Goal: Navigation & Orientation: Understand site structure

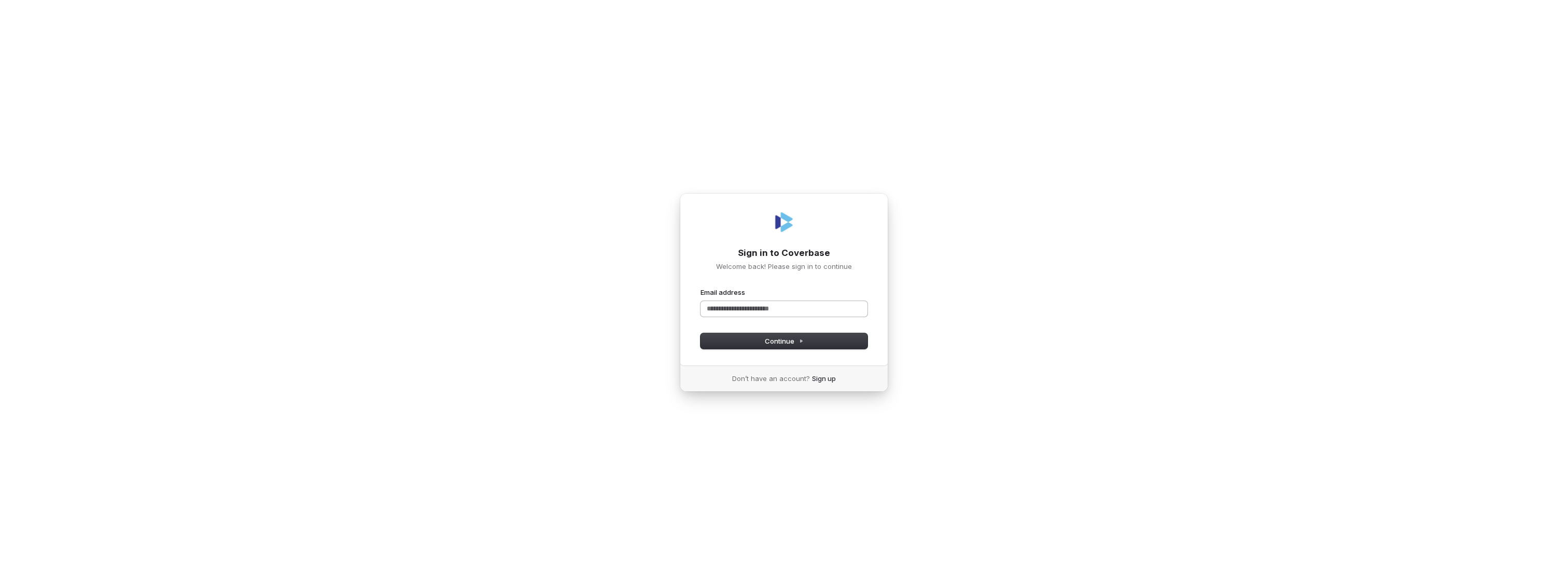
click at [739, 308] on input "Email address" at bounding box center [784, 309] width 167 height 16
click at [774, 336] on span "Continue" at bounding box center [784, 341] width 39 height 9
type input "**********"
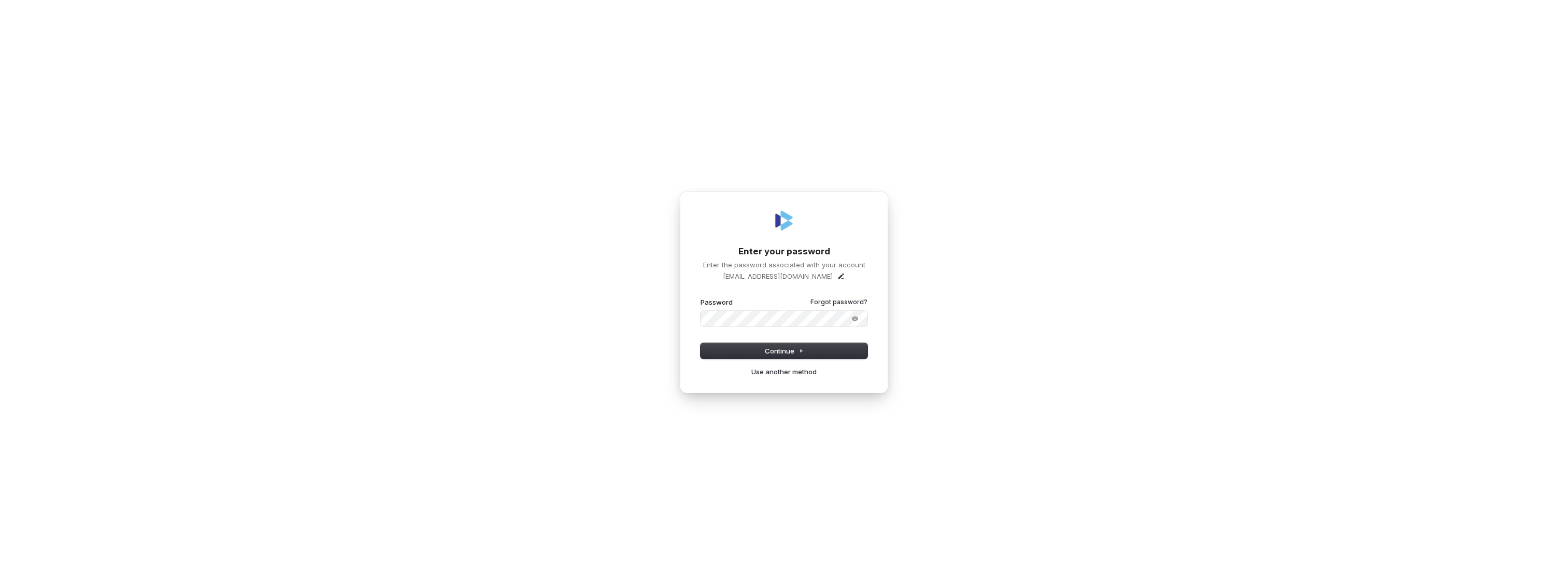
click at [701, 297] on button "submit" at bounding box center [701, 297] width 0 height 0
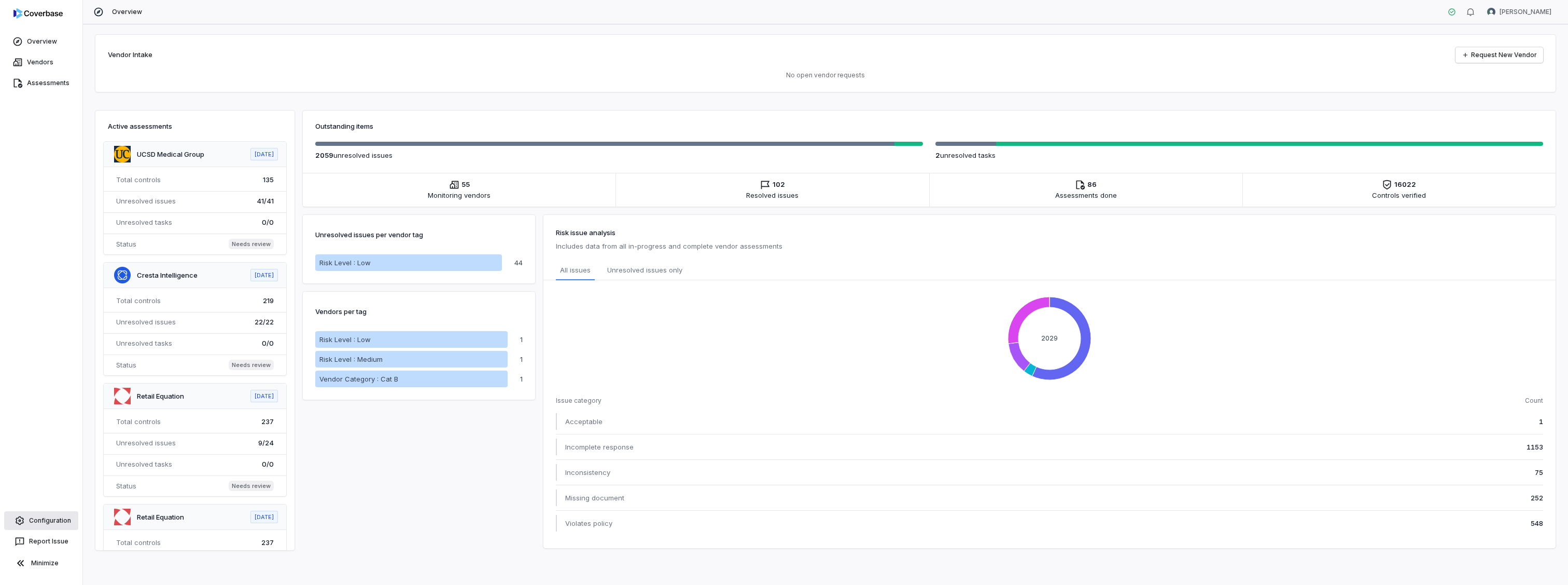
click at [62, 521] on link "Configuration" at bounding box center [41, 521] width 74 height 19
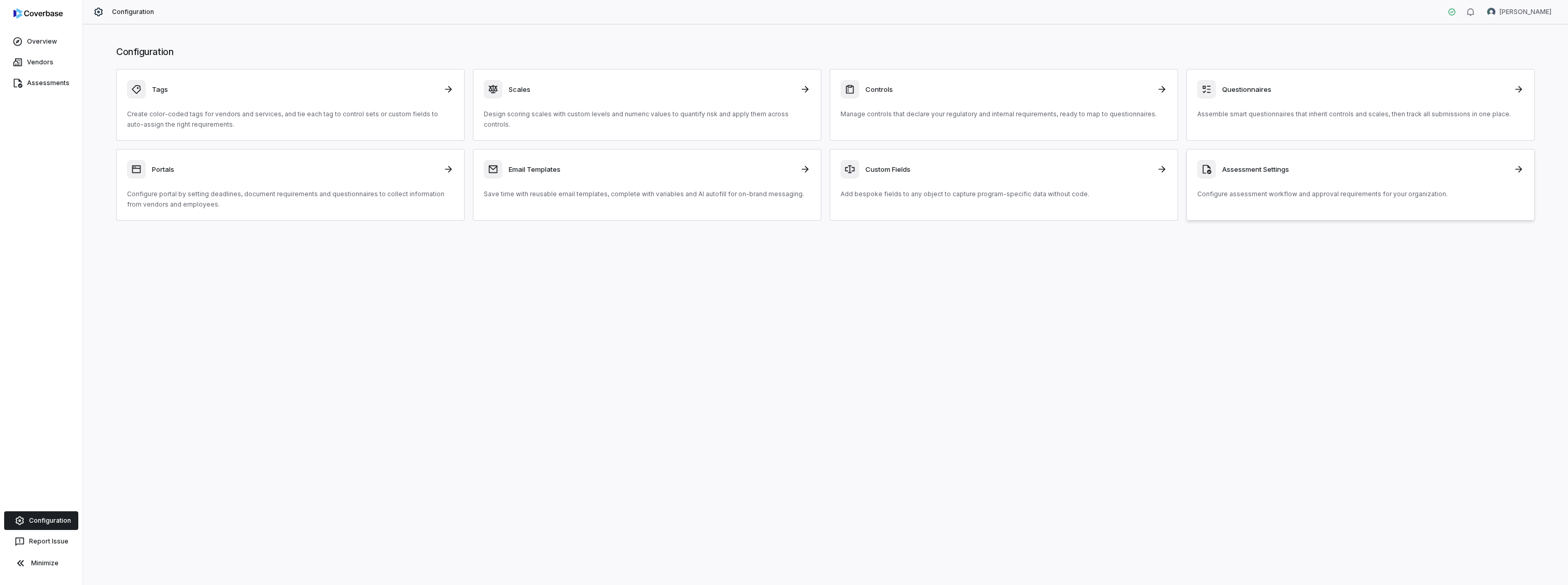
click at [1354, 180] on div "Assessment Settings Configure assessment workflow and approval requirements for…" at bounding box center [1361, 179] width 327 height 39
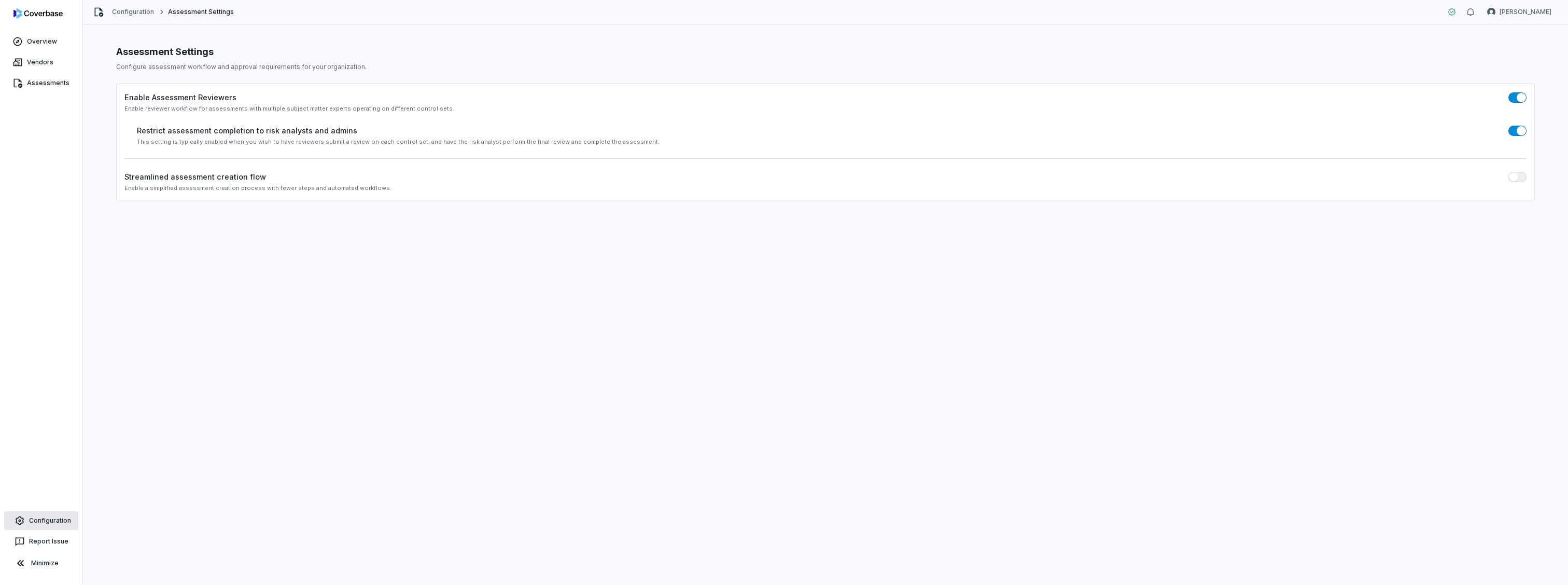
click at [44, 518] on link "Configuration" at bounding box center [41, 521] width 74 height 19
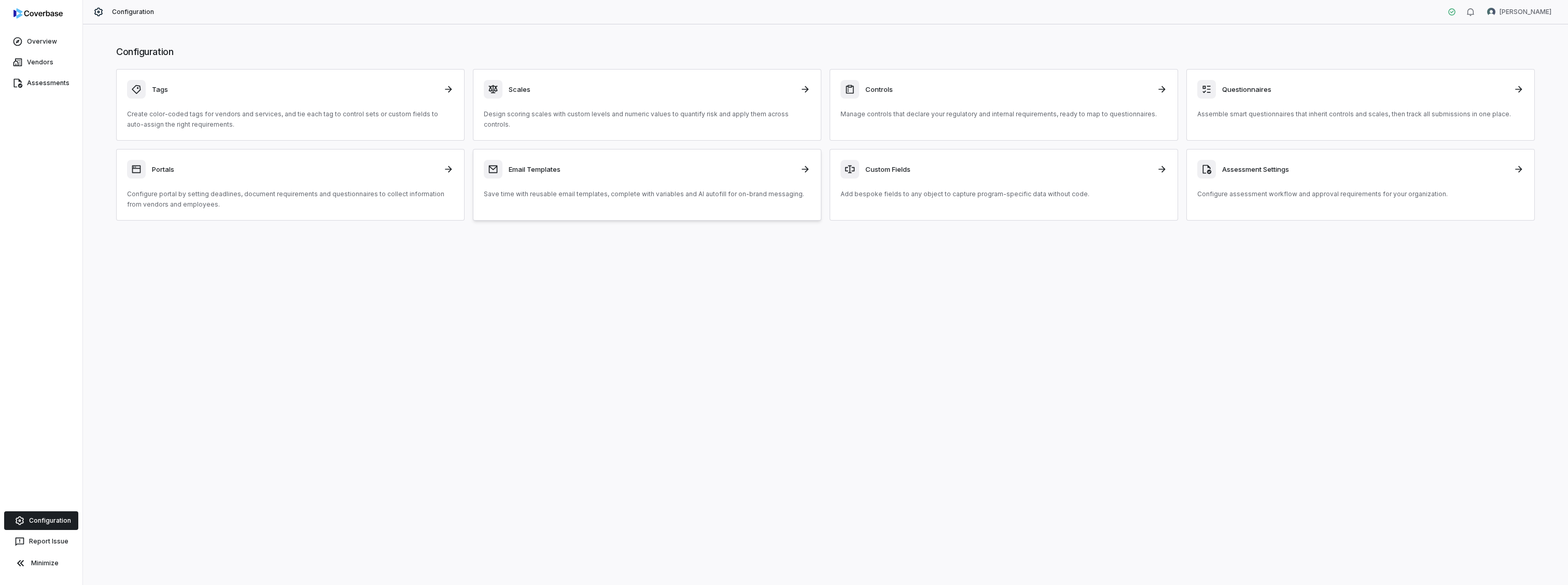
click at [660, 175] on div "Email Templates" at bounding box center [647, 169] width 327 height 19
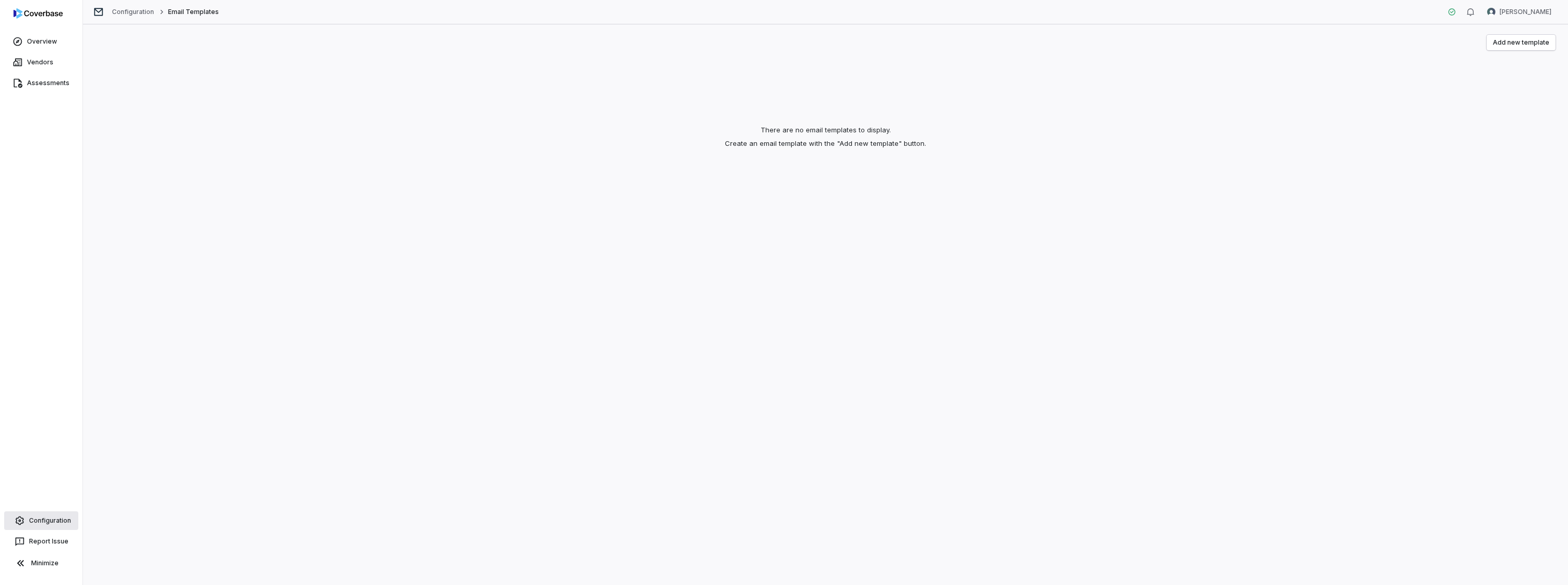
click at [39, 521] on link "Configuration" at bounding box center [41, 521] width 74 height 19
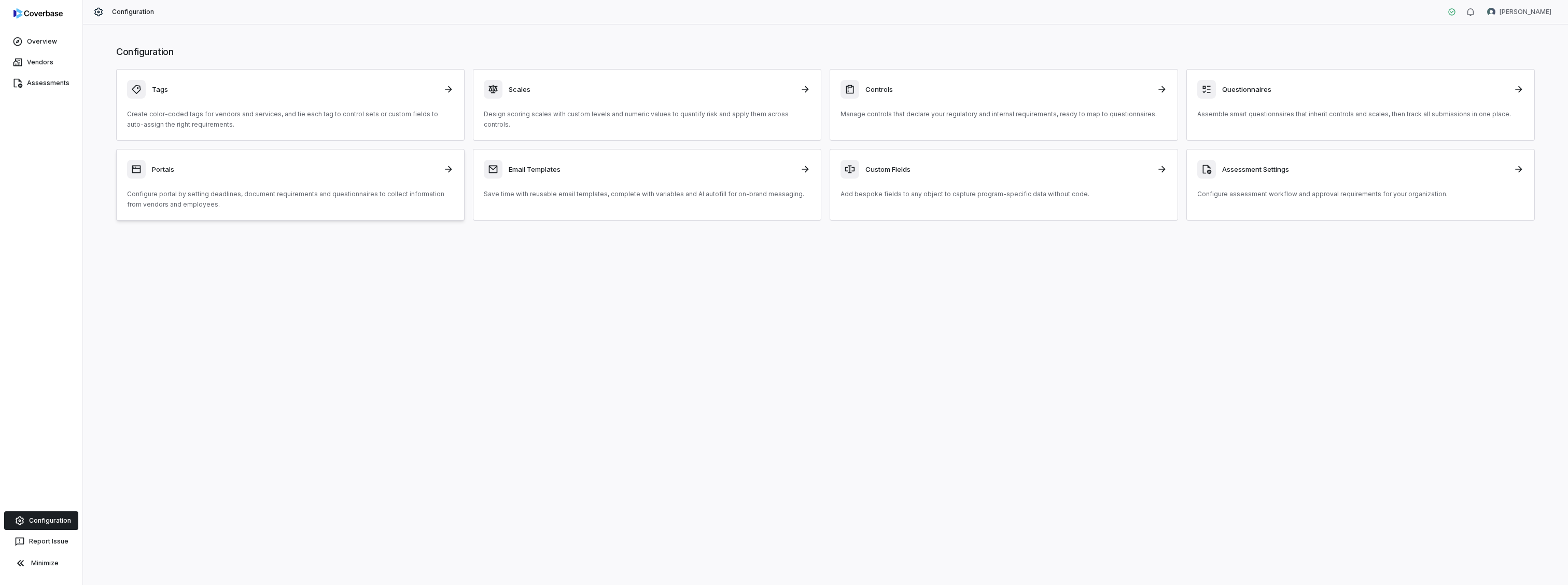
click at [256, 170] on h3 "Portals" at bounding box center [295, 169] width 285 height 9
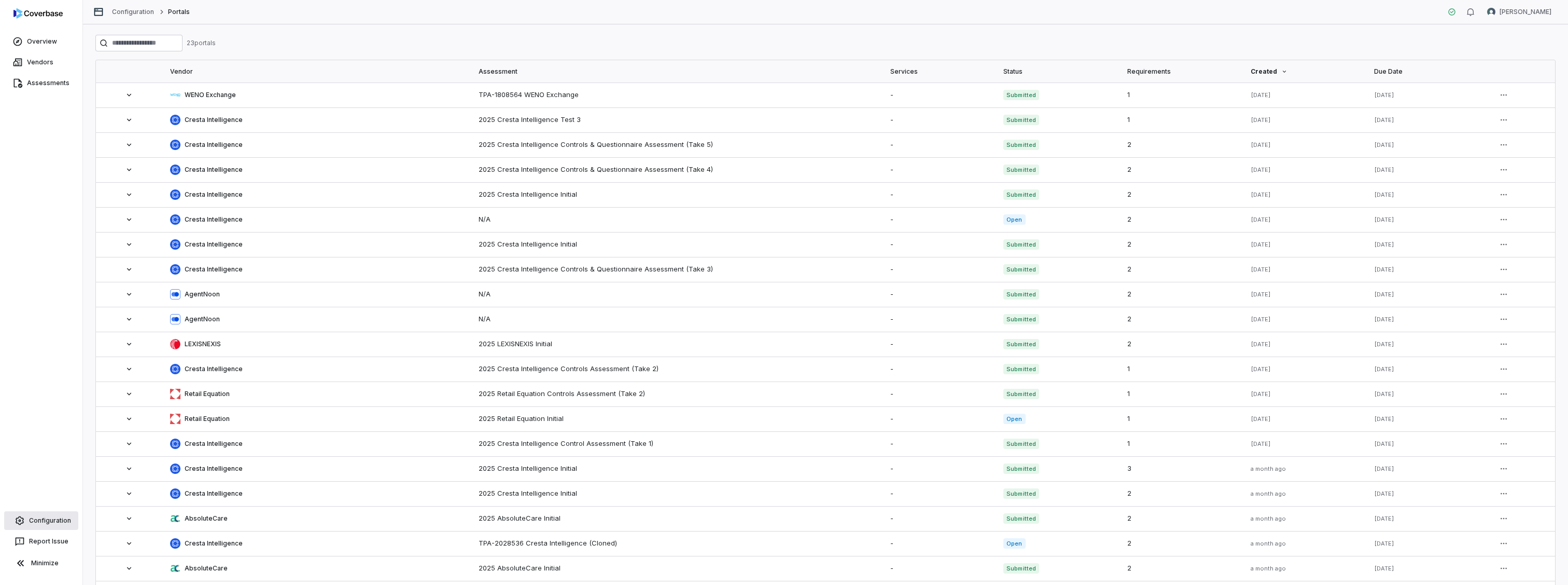
click at [40, 519] on link "Configuration" at bounding box center [41, 521] width 74 height 19
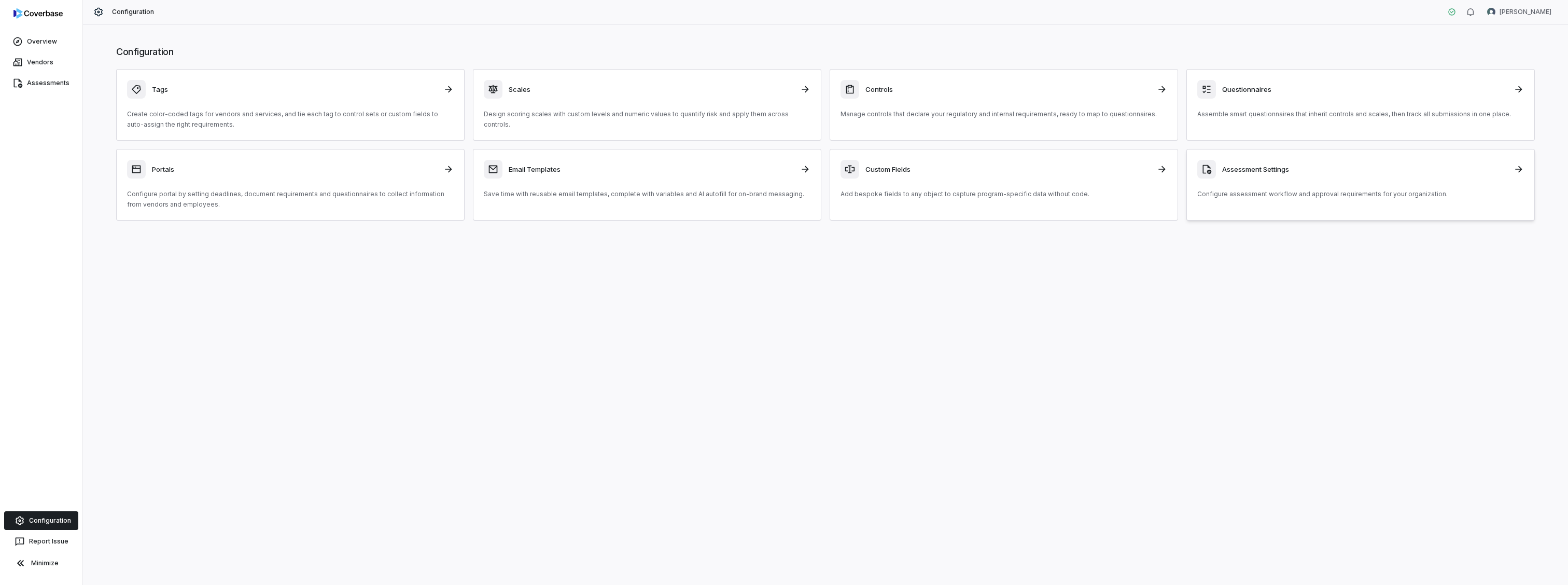
click at [1381, 183] on div "Assessment Settings Configure assessment workflow and approval requirements for…" at bounding box center [1361, 179] width 327 height 39
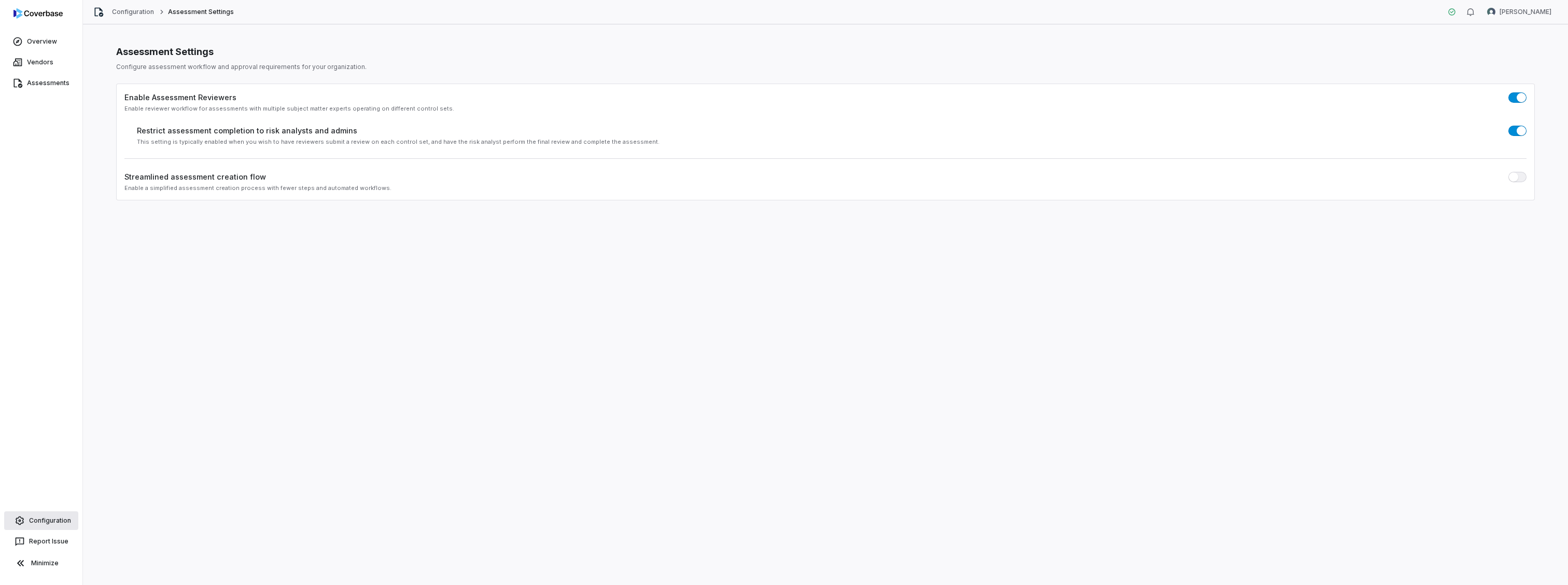
click at [46, 524] on link "Configuration" at bounding box center [41, 521] width 74 height 19
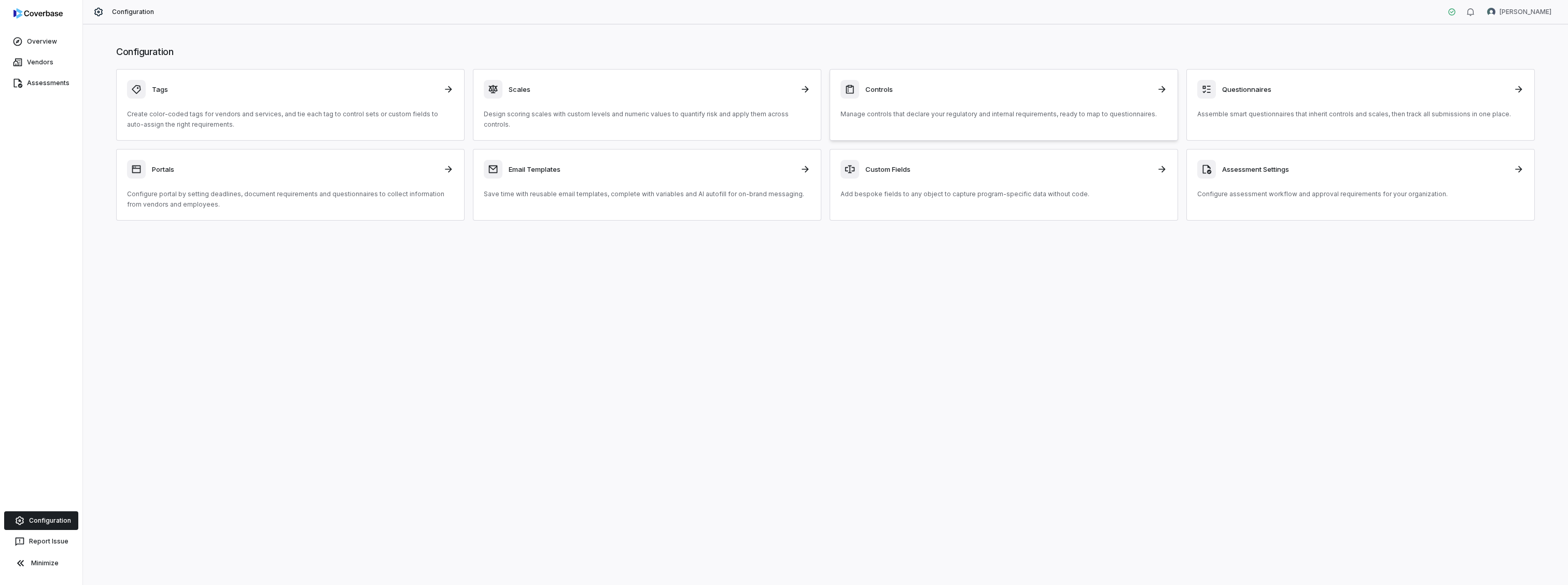
click at [955, 91] on h3 "Controls" at bounding box center [1008, 89] width 285 height 9
